Goal: Task Accomplishment & Management: Use online tool/utility

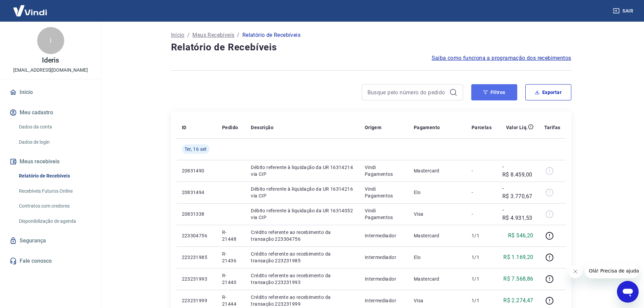
click at [495, 90] on button "Filtros" at bounding box center [494, 92] width 46 height 16
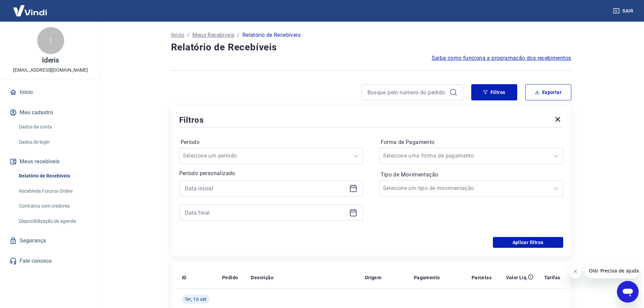
click at [354, 188] on icon at bounding box center [353, 187] width 7 height 1
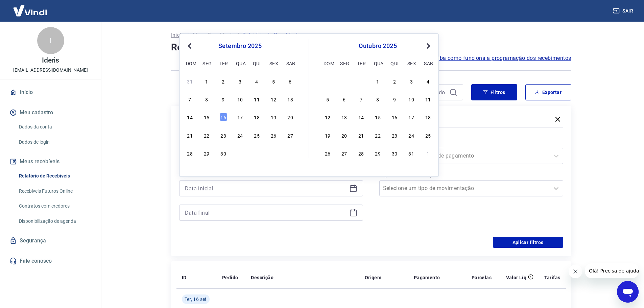
click at [193, 47] on button "Previous Month" at bounding box center [190, 46] width 8 height 8
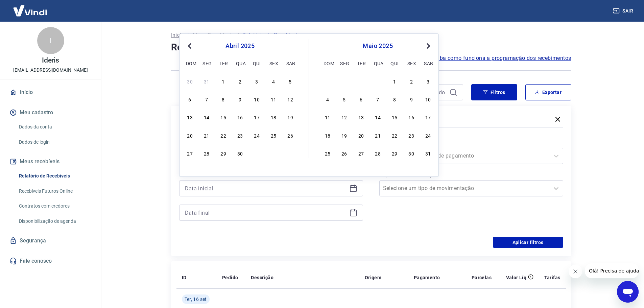
click at [193, 47] on button "Previous Month" at bounding box center [190, 46] width 8 height 8
click at [240, 79] on div "1" at bounding box center [240, 81] width 8 height 8
type input "[DATE]"
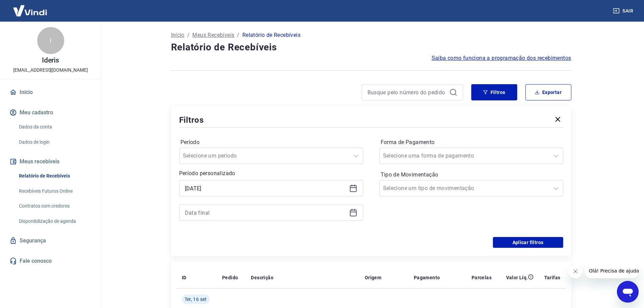
click at [348, 212] on div at bounding box center [271, 213] width 184 height 16
click at [354, 212] on icon at bounding box center [353, 212] width 7 height 1
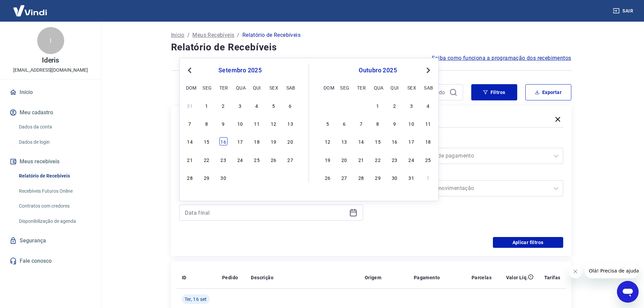
click at [221, 140] on div "16" at bounding box center [223, 141] width 8 height 8
type input "[DATE]"
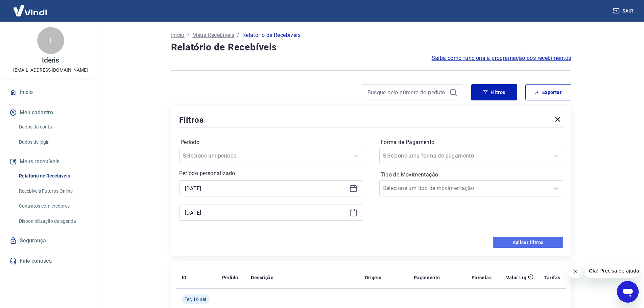
click at [534, 243] on button "Aplicar filtros" at bounding box center [528, 242] width 70 height 11
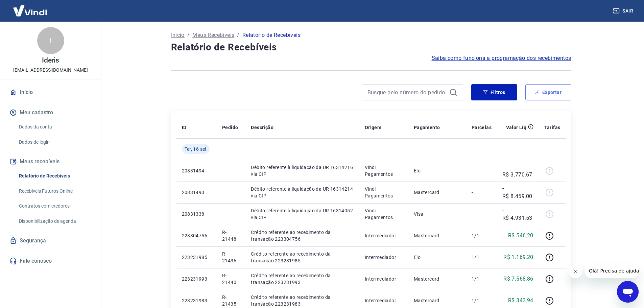
click at [548, 88] on button "Exportar" at bounding box center [548, 92] width 46 height 16
type input "[DATE]"
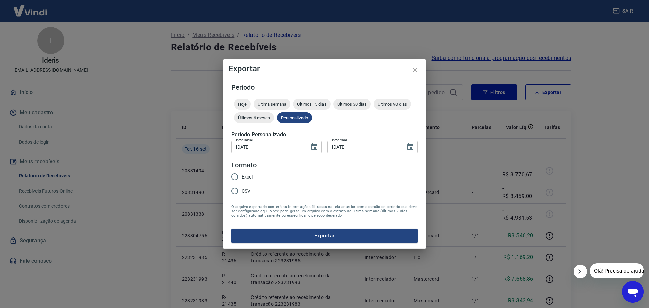
click at [246, 180] on span "Excel" at bounding box center [247, 176] width 11 height 7
click at [242, 180] on input "Excel" at bounding box center [235, 177] width 14 height 14
radio input "true"
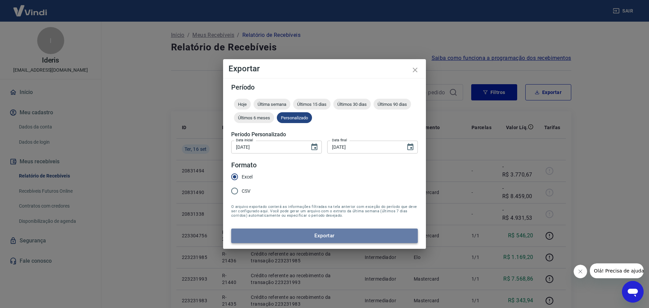
click at [336, 236] on button "Exportar" at bounding box center [324, 236] width 187 height 14
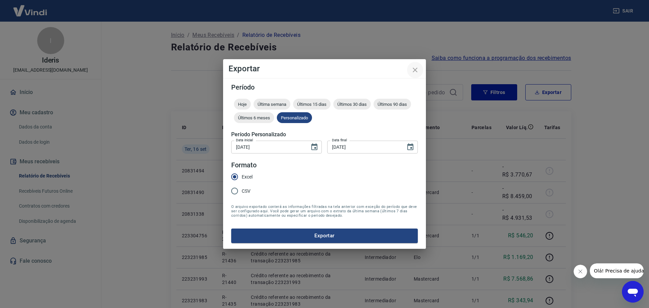
click at [415, 70] on icon "close" at bounding box center [415, 70] width 8 height 8
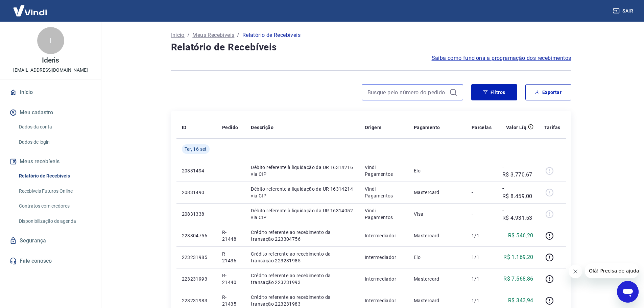
click at [435, 91] on input at bounding box center [406, 92] width 79 height 10
paste input "R-13606"
click at [423, 93] on input "R-13606" at bounding box center [406, 92] width 79 height 10
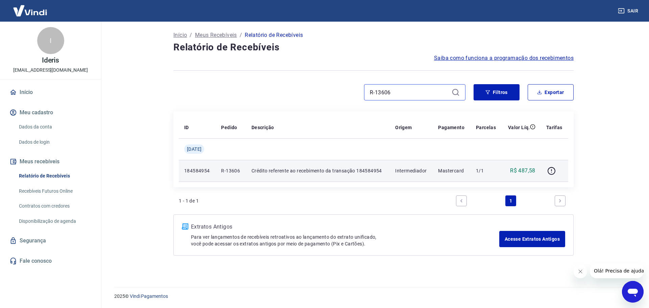
type input "R-13606"
click at [526, 167] on p "R$ 487,58" at bounding box center [522, 171] width 25 height 8
